Goal: Information Seeking & Learning: Understand process/instructions

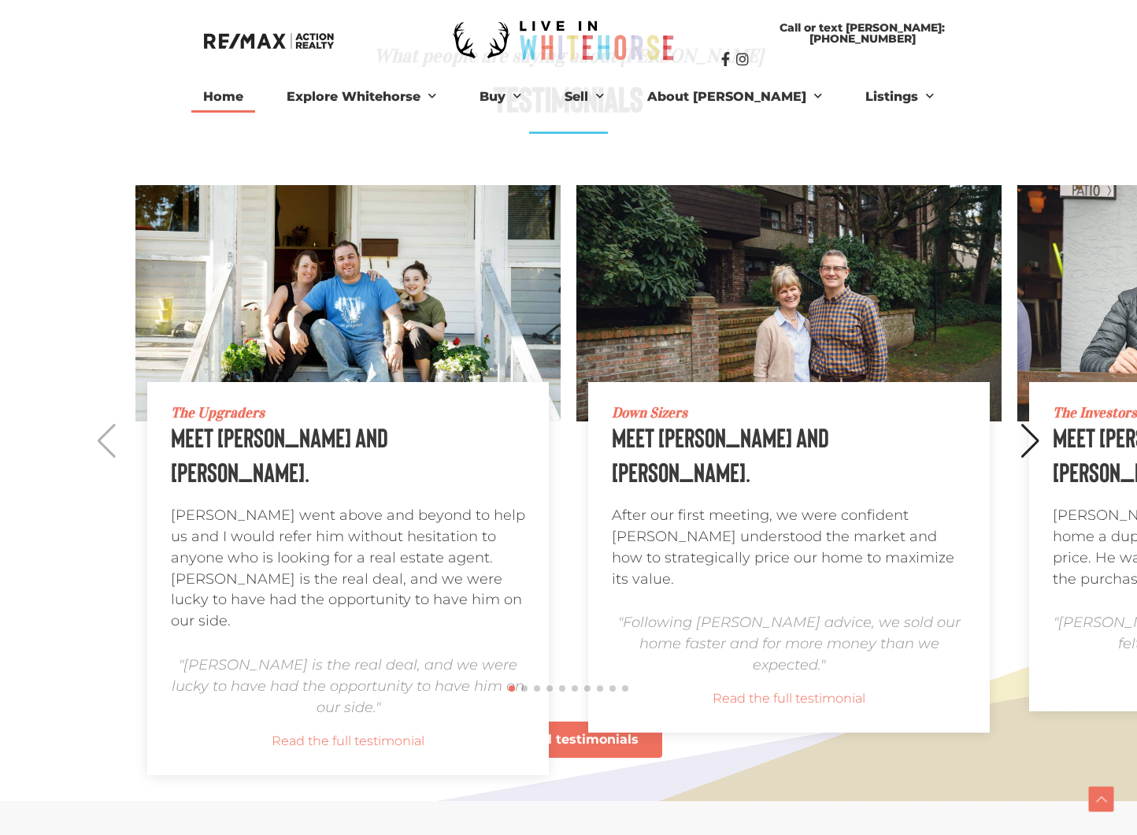
scroll to position [1359, 0]
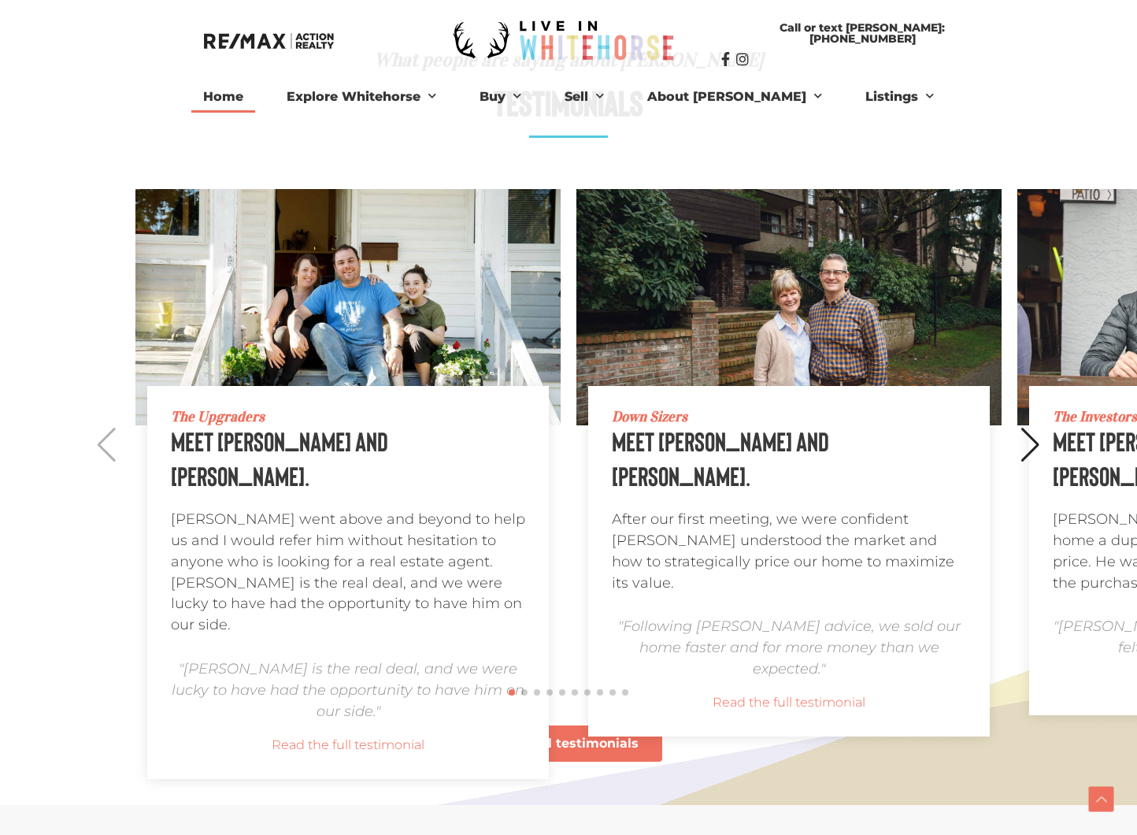
click at [1025, 441] on div "Next slide" at bounding box center [1030, 445] width 21 height 35
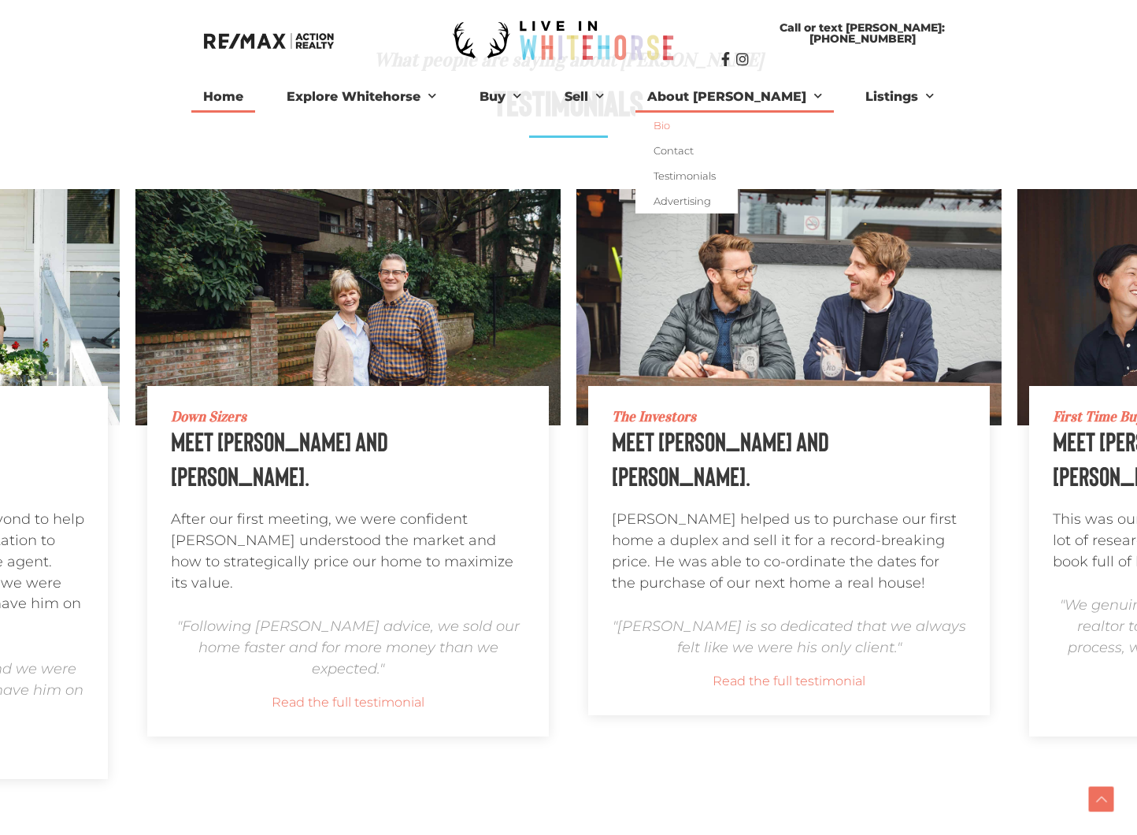
click at [695, 124] on link "Bio" at bounding box center [687, 125] width 102 height 25
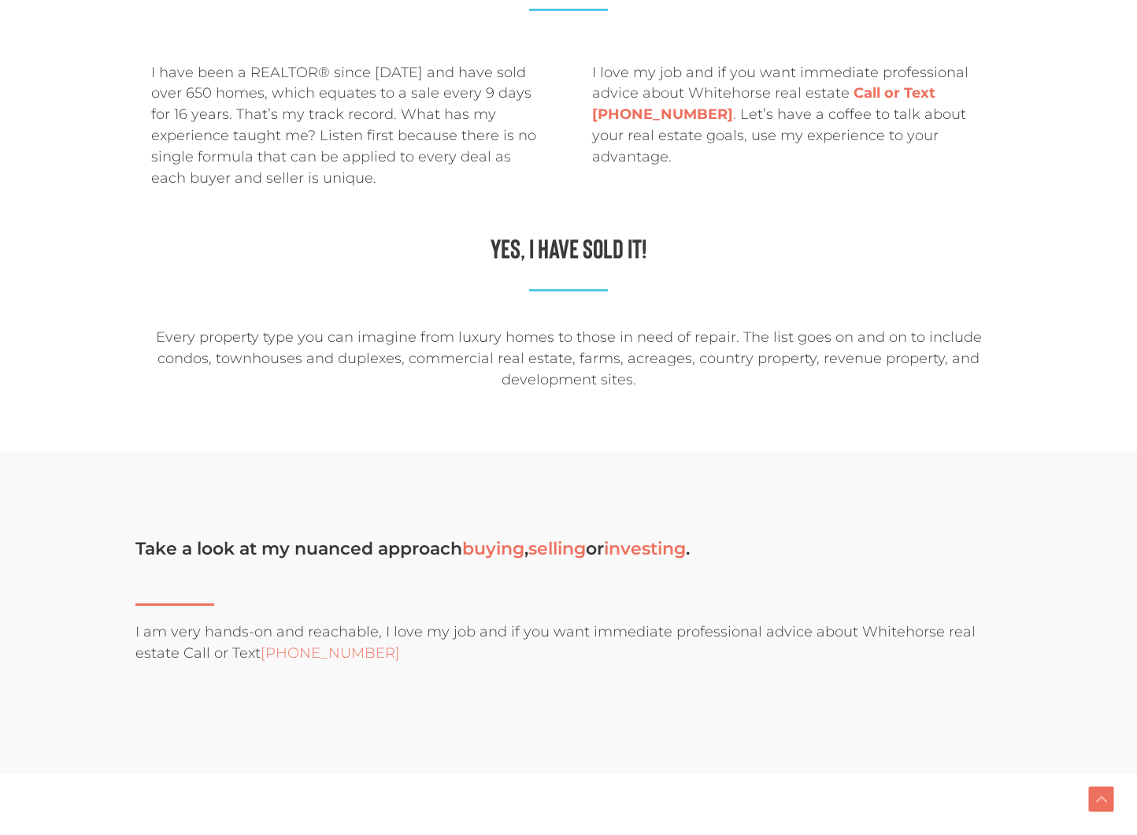
scroll to position [2660, 0]
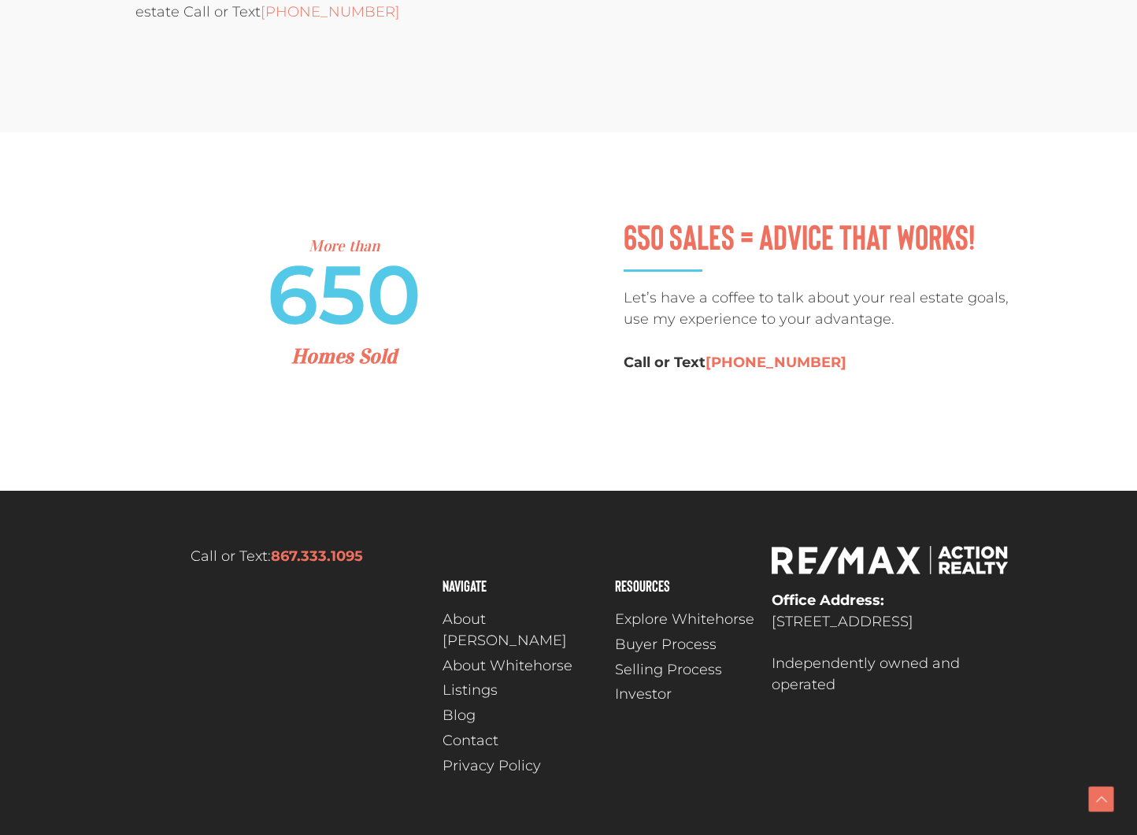
click at [691, 643] on span "Buyer Process" at bounding box center [666, 644] width 102 height 21
